Goal: Transaction & Acquisition: Subscribe to service/newsletter

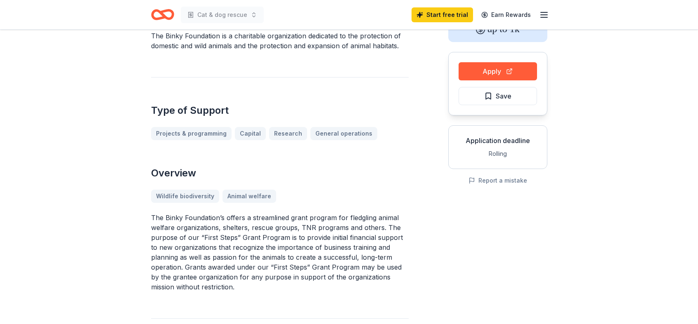
scroll to position [59, 0]
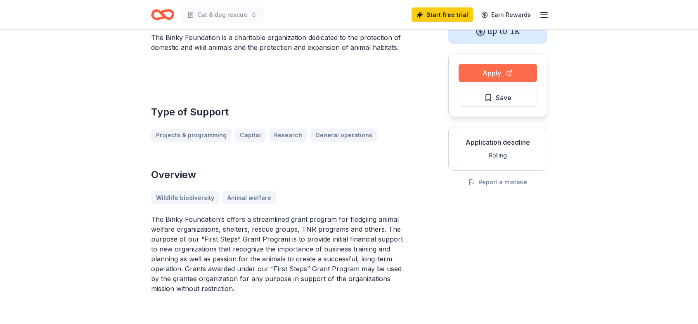
click at [486, 70] on button "Apply" at bounding box center [498, 73] width 78 height 18
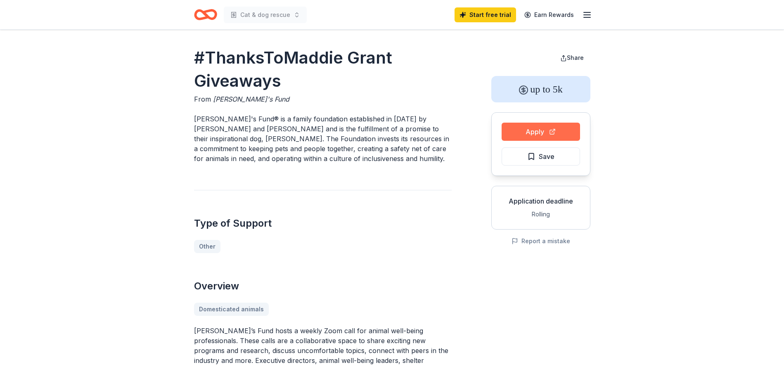
click at [550, 129] on button "Apply" at bounding box center [541, 132] width 78 height 18
click at [539, 131] on button "Apply" at bounding box center [541, 132] width 78 height 18
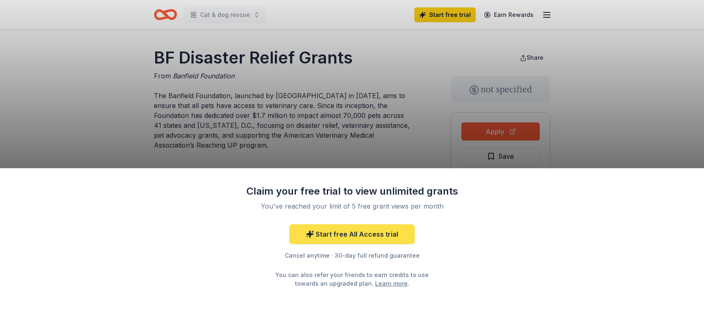
click at [360, 238] on link "Start free All Access trial" at bounding box center [352, 235] width 126 height 20
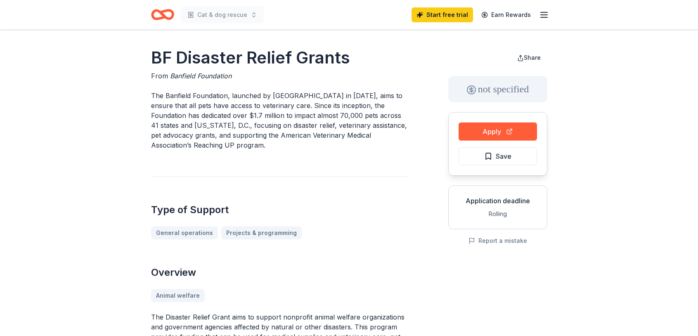
click at [487, 121] on div "Apply Save" at bounding box center [497, 144] width 99 height 64
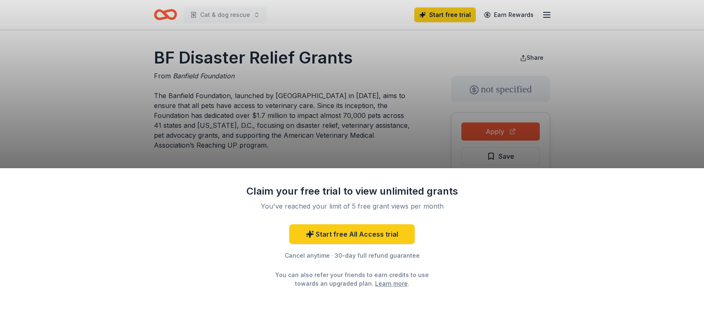
click at [494, 130] on div "Claim your free trial to view unlimited grants You've reached your limit of 5 f…" at bounding box center [352, 168] width 704 height 336
click at [520, 131] on div "Claim your free trial to view unlimited grants You've reached your limit of 5 f…" at bounding box center [352, 168] width 704 height 336
click at [520, 132] on div "Claim your free trial to view unlimited grants You've reached your limit of 5 f…" at bounding box center [352, 168] width 704 height 336
click at [501, 125] on div "Claim your free trial to view unlimited grants You've reached your limit of 5 f…" at bounding box center [352, 168] width 704 height 336
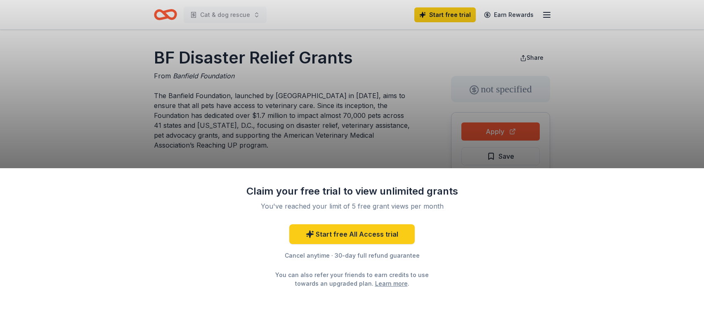
click at [467, 230] on div "Claim your free trial to view unlimited grants You've reached your limit of 5 f…" at bounding box center [352, 252] width 704 height 168
click at [515, 136] on div "Claim your free trial to view unlimited grants You've reached your limit of 5 f…" at bounding box center [352, 168] width 704 height 336
click at [515, 135] on div "Claim your free trial to view unlimited grants You've reached your limit of 5 f…" at bounding box center [352, 168] width 704 height 336
click at [515, 136] on div "Claim your free trial to view unlimited grants You've reached your limit of 5 f…" at bounding box center [352, 168] width 704 height 336
click at [511, 166] on div "Claim your free trial to view unlimited grants You've reached your limit of 5 f…" at bounding box center [352, 168] width 704 height 336
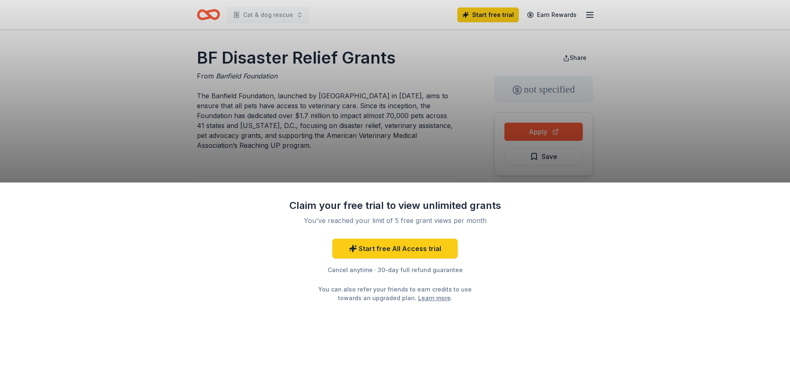
click at [555, 135] on div "Claim your free trial to view unlimited grants You've reached your limit of 5 f…" at bounding box center [395, 182] width 790 height 365
click at [320, 202] on div "Claim your free trial to view unlimited grants" at bounding box center [395, 205] width 215 height 13
click at [410, 253] on link "Start free All Access trial" at bounding box center [395, 249] width 126 height 20
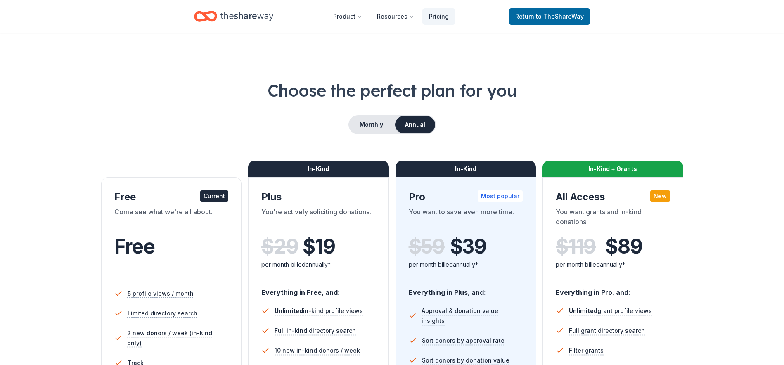
click at [205, 195] on div "Current" at bounding box center [214, 196] width 28 height 12
click at [538, 25] on div "Return to TheShareWay" at bounding box center [550, 16] width 82 height 19
click at [543, 15] on span "to TheShareWay" at bounding box center [560, 16] width 48 height 7
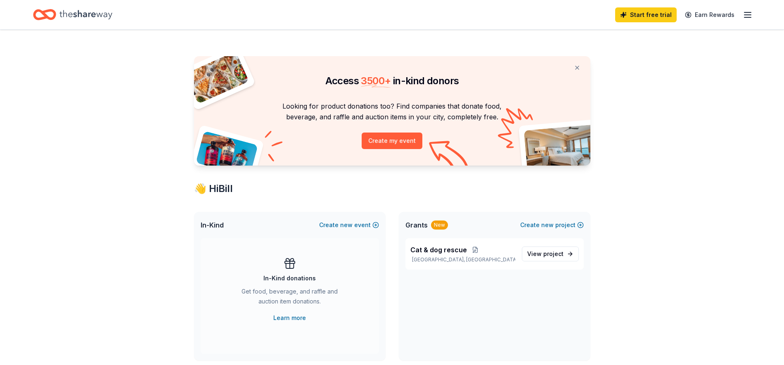
click at [57, 9] on div "Home" at bounding box center [72, 14] width 79 height 19
